Goal: Find specific page/section: Find specific page/section

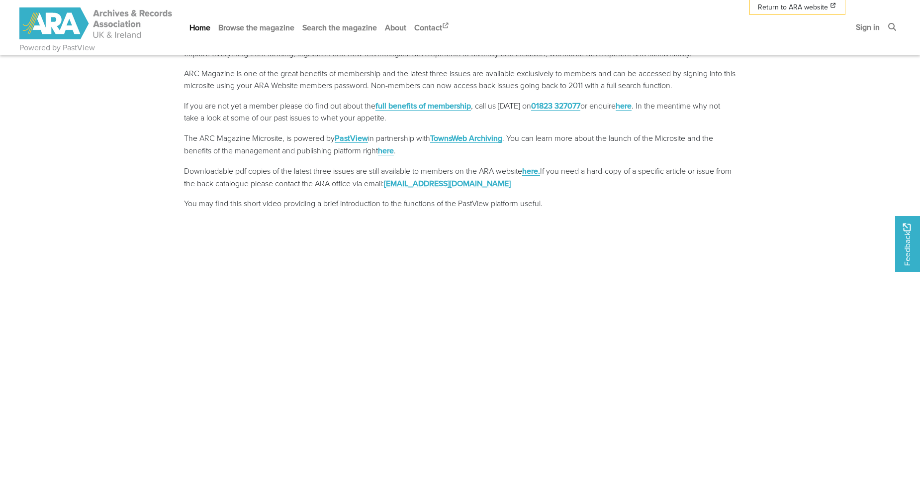
scroll to position [99, 0]
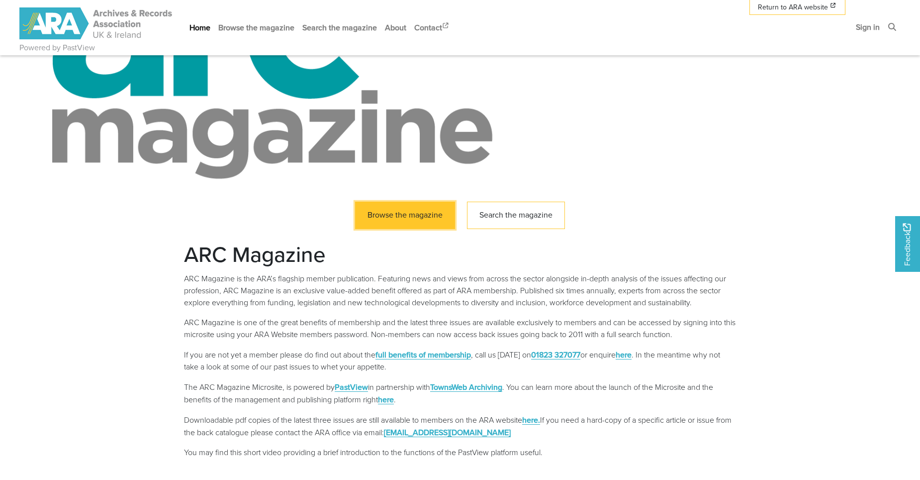
click at [418, 215] on link "Browse the magazine" at bounding box center [405, 214] width 100 height 27
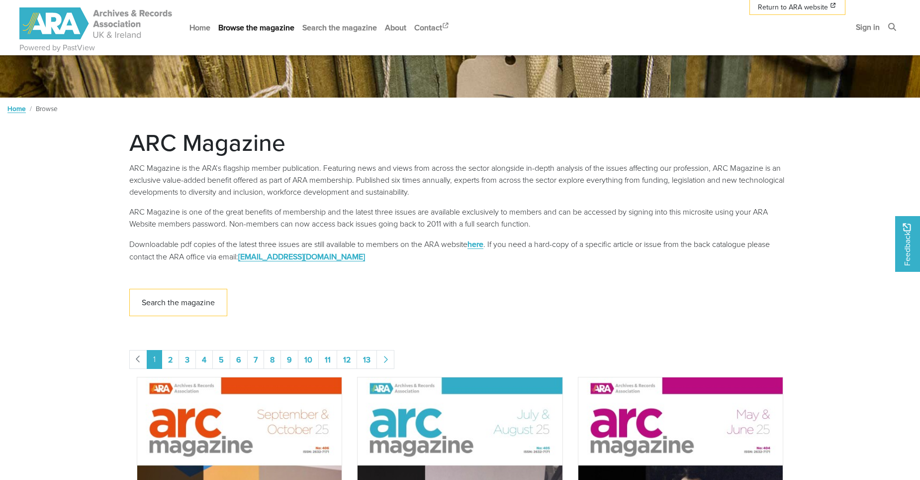
scroll to position [348, 0]
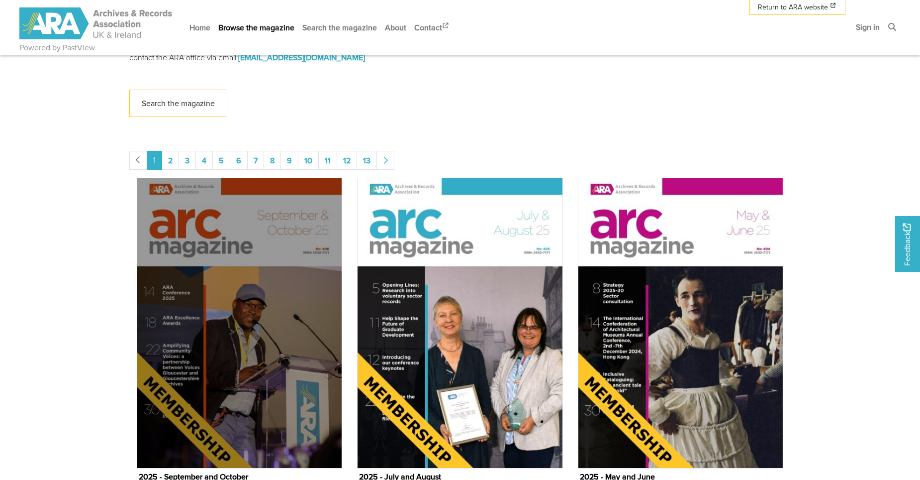
click at [279, 225] on img "Issue" at bounding box center [239, 323] width 205 height 290
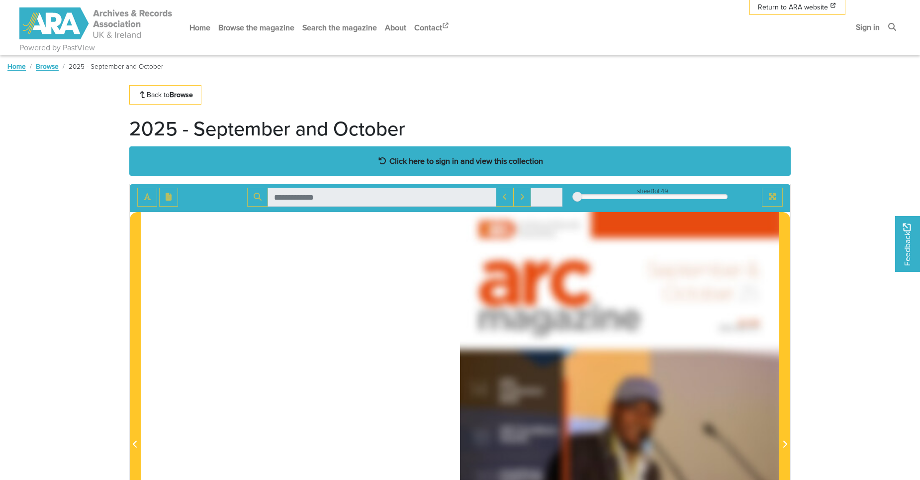
click at [446, 163] on strong "Click here to sign in and view this collection" at bounding box center [466, 160] width 154 height 11
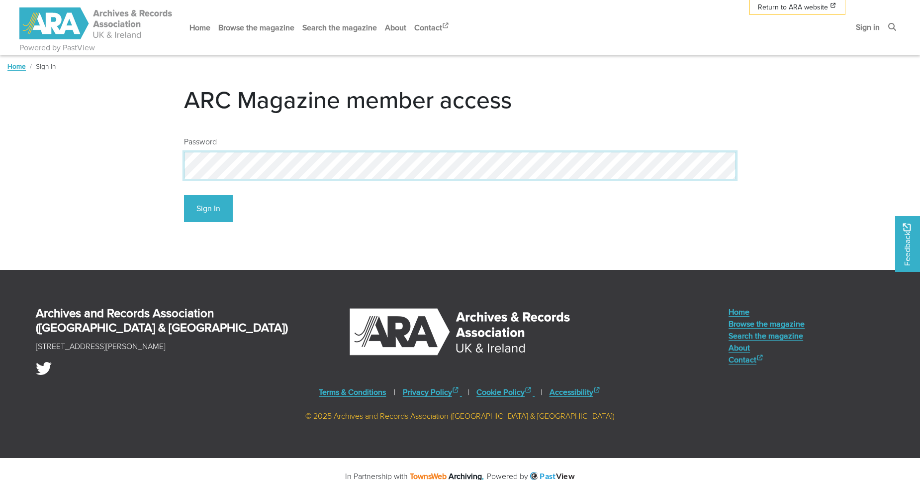
click at [184, 195] on button "Sign In" at bounding box center [208, 208] width 49 height 27
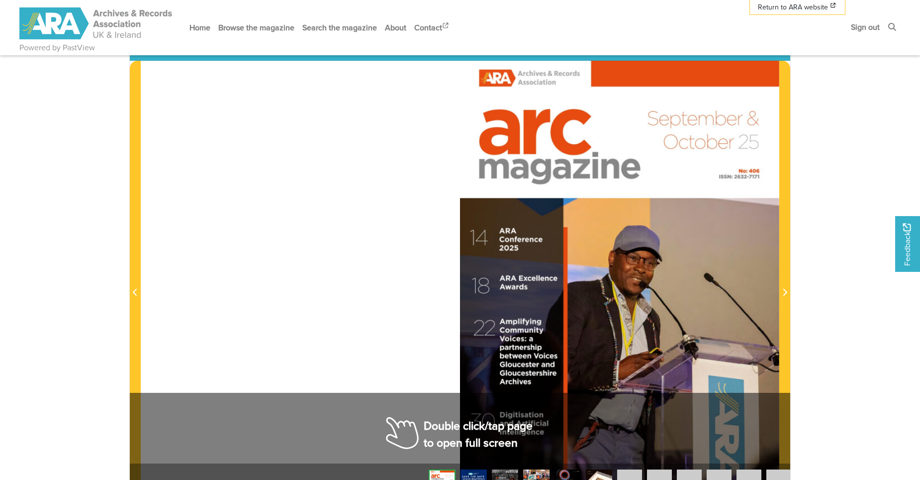
scroll to position [249, 0]
